Goal: Information Seeking & Learning: Learn about a topic

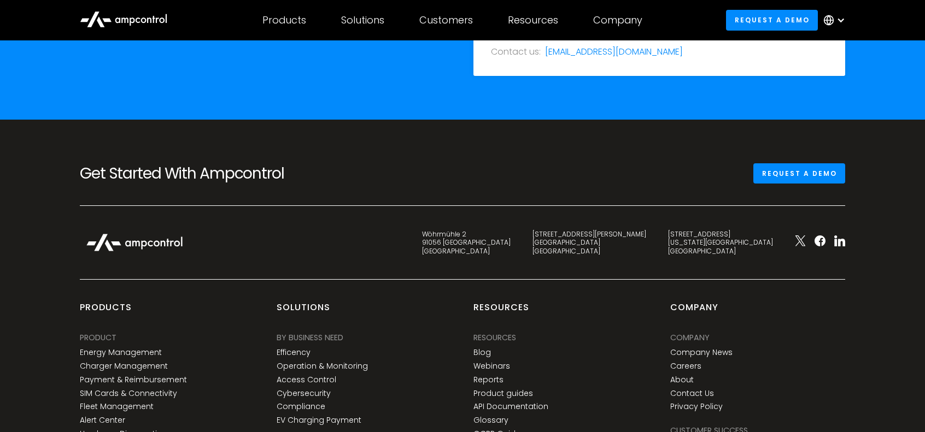
scroll to position [4049, 0]
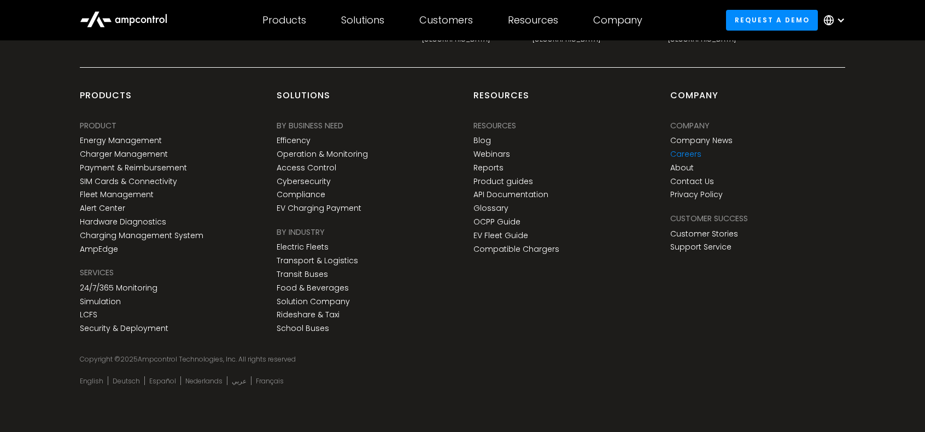
click at [672, 150] on link "Careers" at bounding box center [685, 154] width 31 height 9
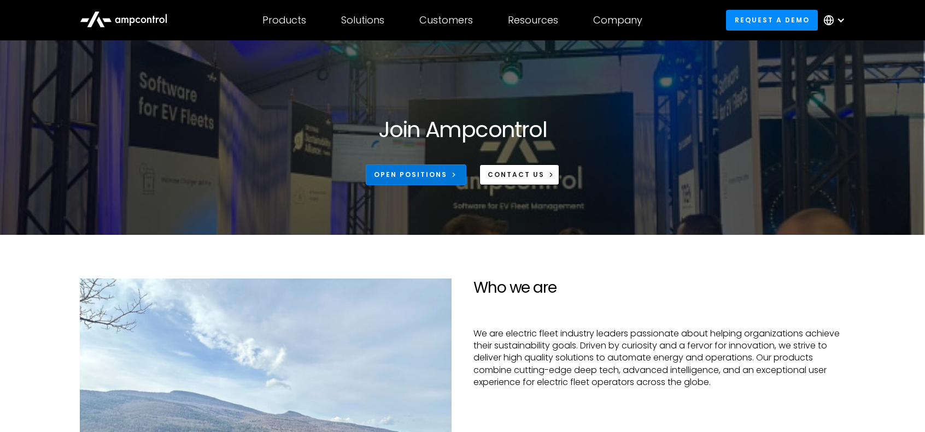
click at [442, 177] on div "Open Positions" at bounding box center [410, 175] width 73 height 10
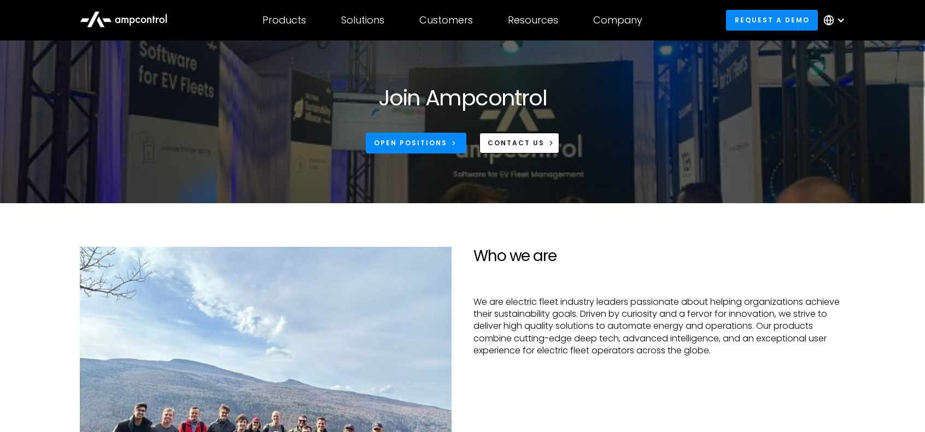
scroll to position [109, 0]
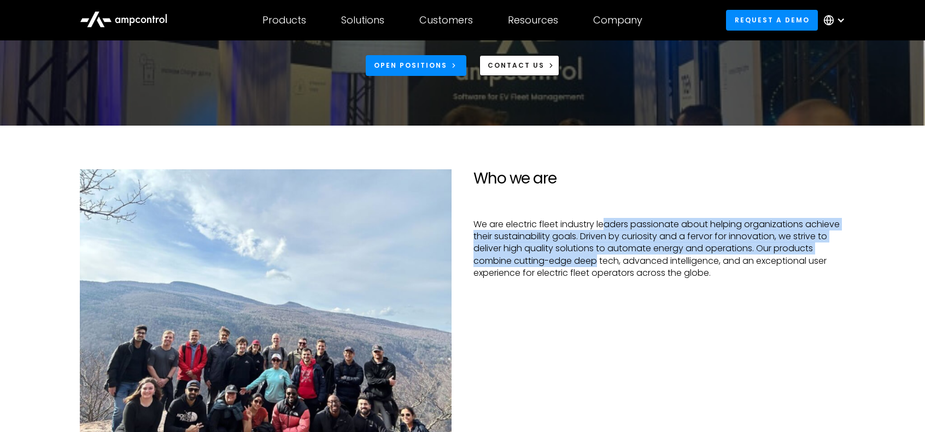
drag, startPoint x: 604, startPoint y: 224, endPoint x: 596, endPoint y: 262, distance: 38.5
click at [596, 262] on p "We are electric fleet industry leaders passionate about helping organizations a…" at bounding box center [659, 249] width 372 height 61
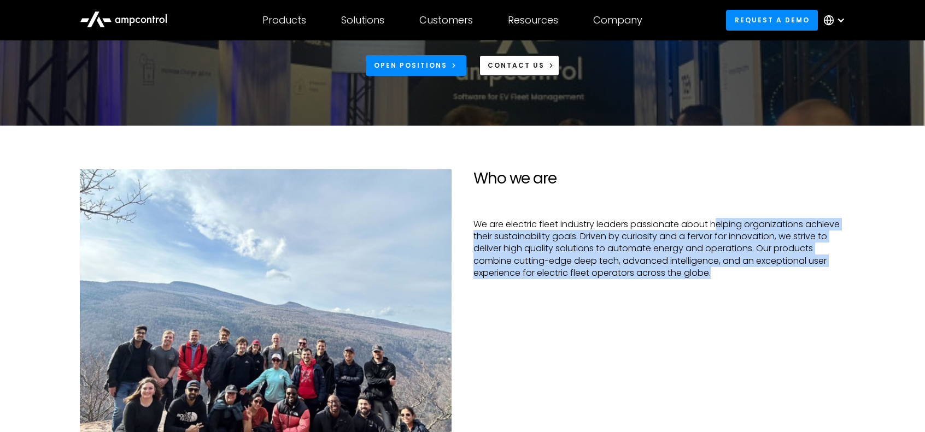
drag, startPoint x: 740, startPoint y: 283, endPoint x: 719, endPoint y: 204, distance: 81.4
click at [719, 204] on div "Who we are We are electric fleet industry leaders passionate about helping orga…" at bounding box center [659, 308] width 394 height 278
click at [656, 253] on p "We are electric fleet industry leaders passionate about helping organizations a…" at bounding box center [659, 249] width 372 height 61
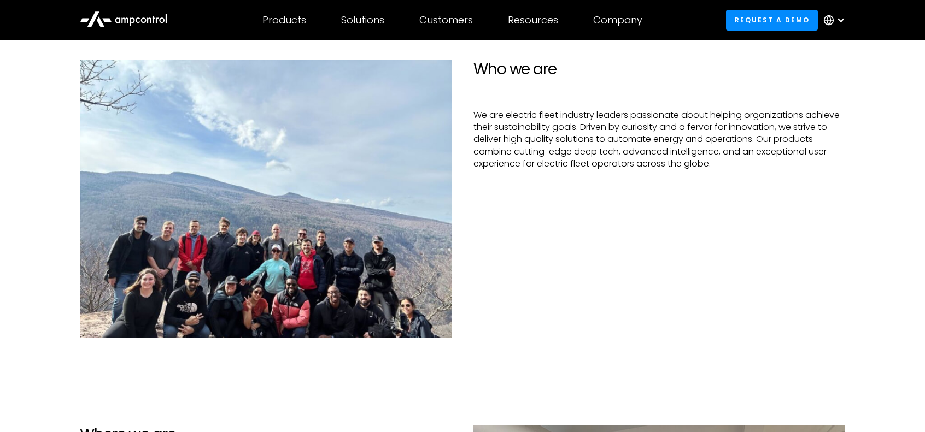
scroll to position [219, 0]
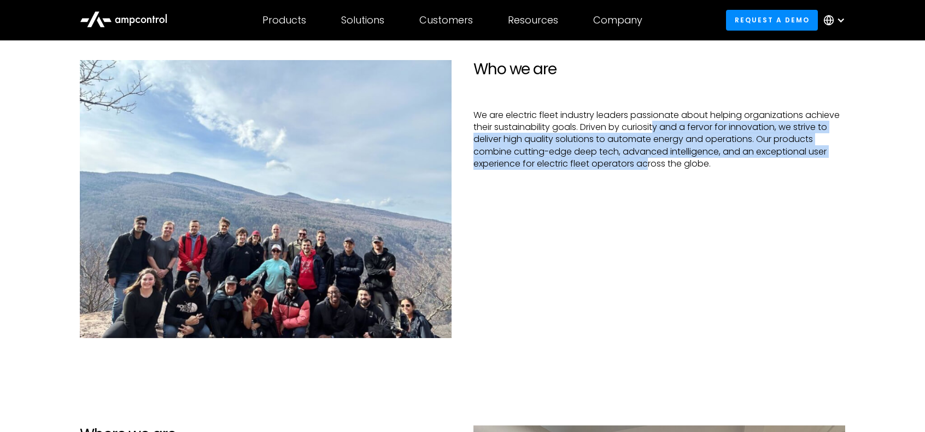
drag, startPoint x: 657, startPoint y: 126, endPoint x: 649, endPoint y: 169, distance: 43.3
click at [649, 169] on p "We are electric fleet industry leaders passionate about helping organizations a…" at bounding box center [659, 139] width 372 height 61
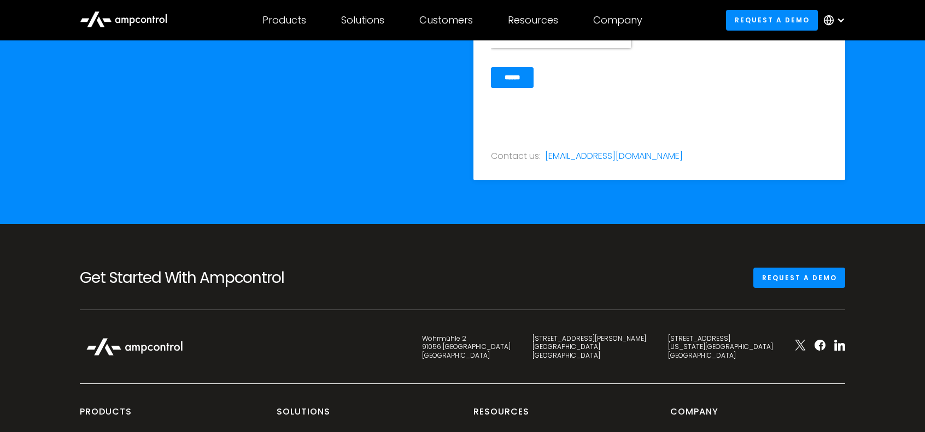
scroll to position [3721, 0]
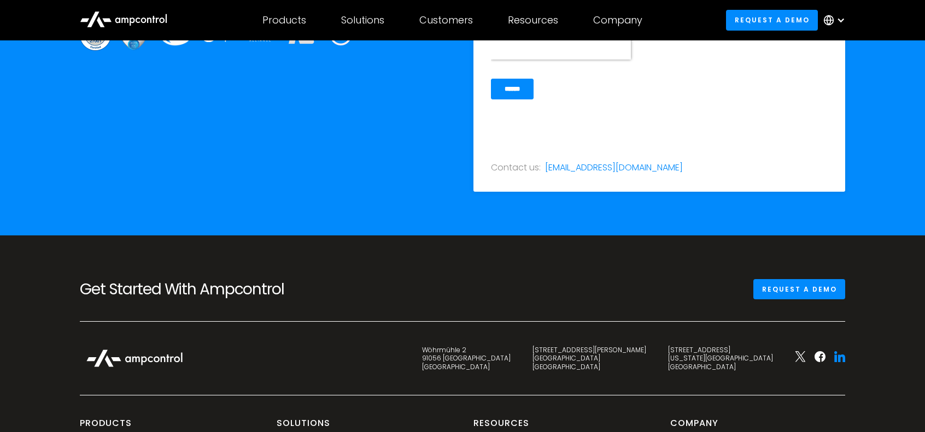
click at [837, 357] on icon at bounding box center [839, 356] width 11 height 11
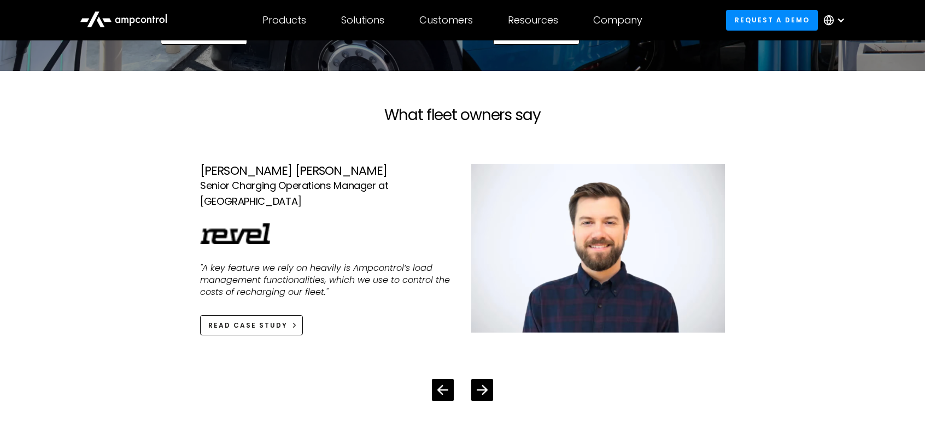
scroll to position [1972, 0]
